Goal: Navigation & Orientation: Find specific page/section

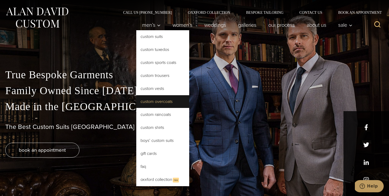
click at [169, 99] on link "Custom Overcoats" at bounding box center [162, 101] width 53 height 13
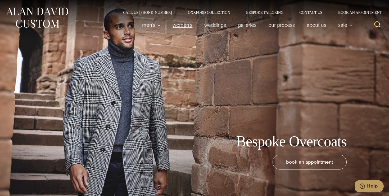
click at [173, 25] on link "Women’s" at bounding box center [183, 25] width 32 height 11
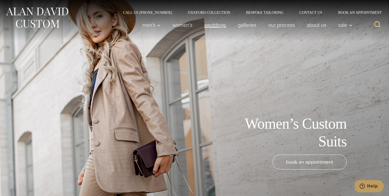
click at [220, 25] on link "weddings" at bounding box center [215, 25] width 34 height 11
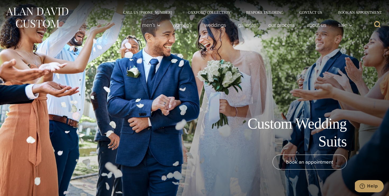
click at [53, 16] on img at bounding box center [37, 18] width 64 height 24
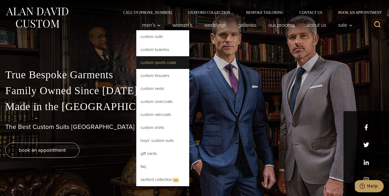
click at [163, 62] on link "Custom Sports Coats" at bounding box center [162, 62] width 53 height 13
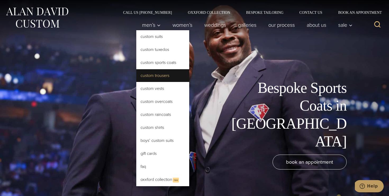
click at [155, 74] on link "Custom Trousers" at bounding box center [162, 75] width 53 height 13
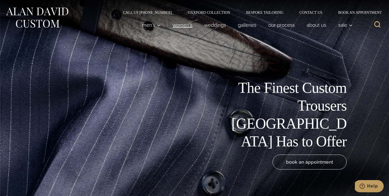
click at [183, 28] on link "Women’s" at bounding box center [183, 25] width 32 height 11
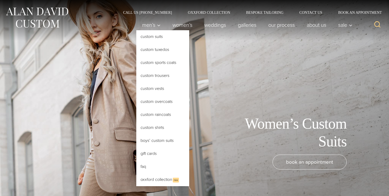
click at [150, 28] on span "Men’s" at bounding box center [151, 24] width 19 height 5
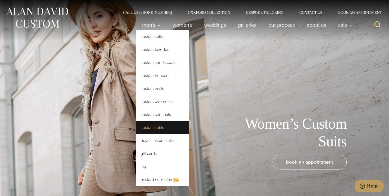
click at [163, 127] on link "Custom Shirts" at bounding box center [162, 127] width 53 height 13
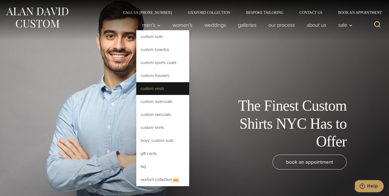
click at [158, 88] on link "Custom Vests" at bounding box center [162, 88] width 53 height 13
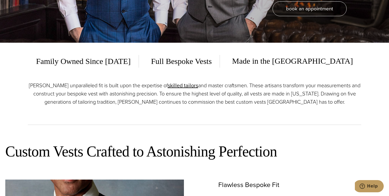
scroll to position [154, 0]
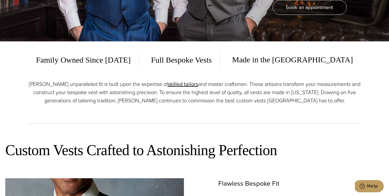
click at [25, 105] on div "Family Owned Since [DATE] Full Bespoke Vests Made in the [GEOGRAPHIC_DATA] [PER…" at bounding box center [194, 85] width 344 height 89
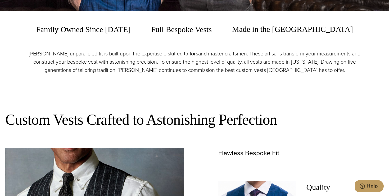
scroll to position [0, 0]
